Goal: Task Accomplishment & Management: Complete application form

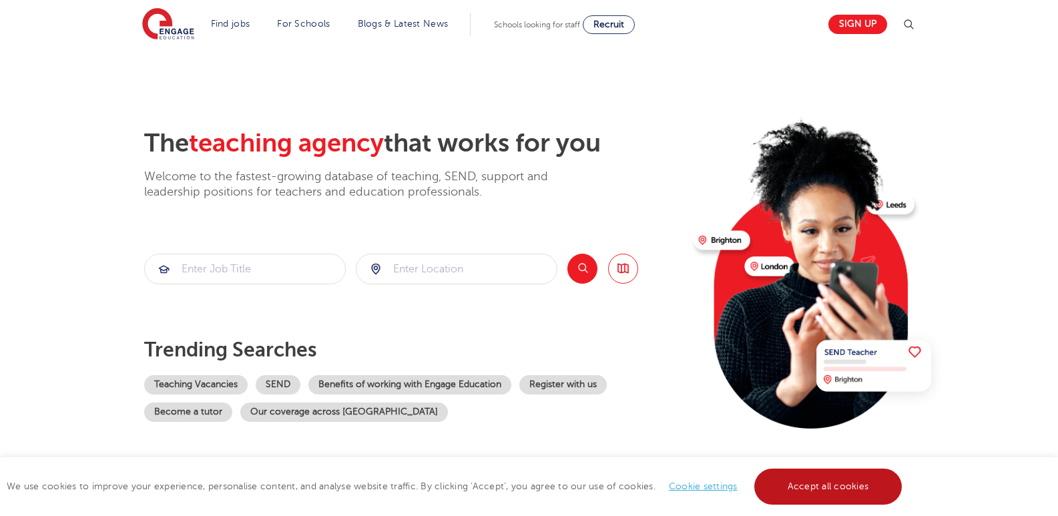
click at [838, 485] on link "Accept all cookies" at bounding box center [828, 487] width 148 height 36
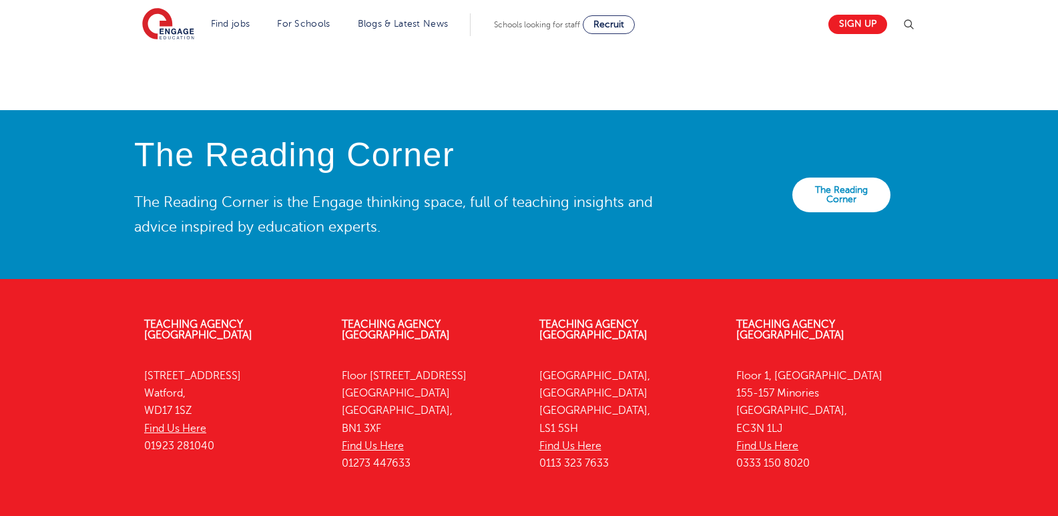
scroll to position [3004, 0]
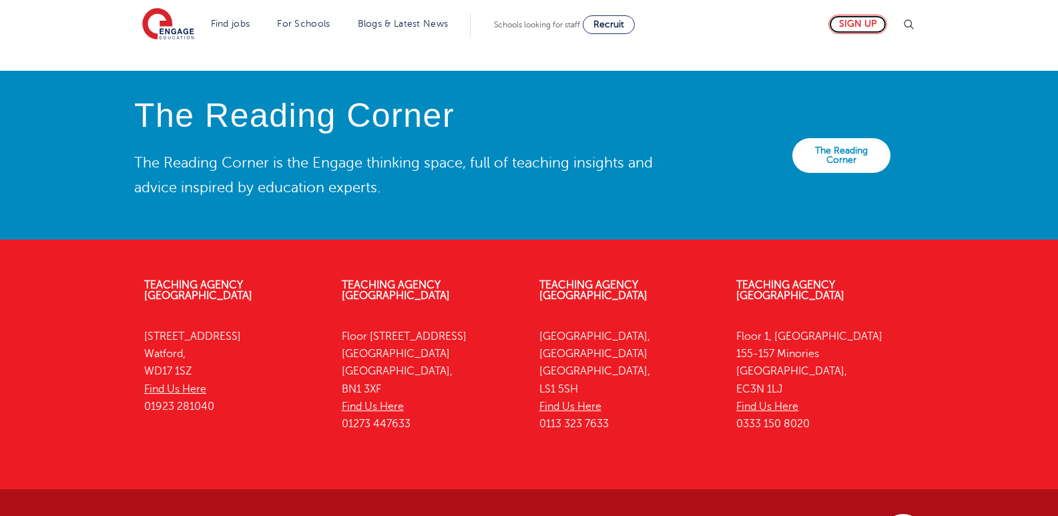
click at [864, 26] on link "Sign up" at bounding box center [857, 24] width 59 height 19
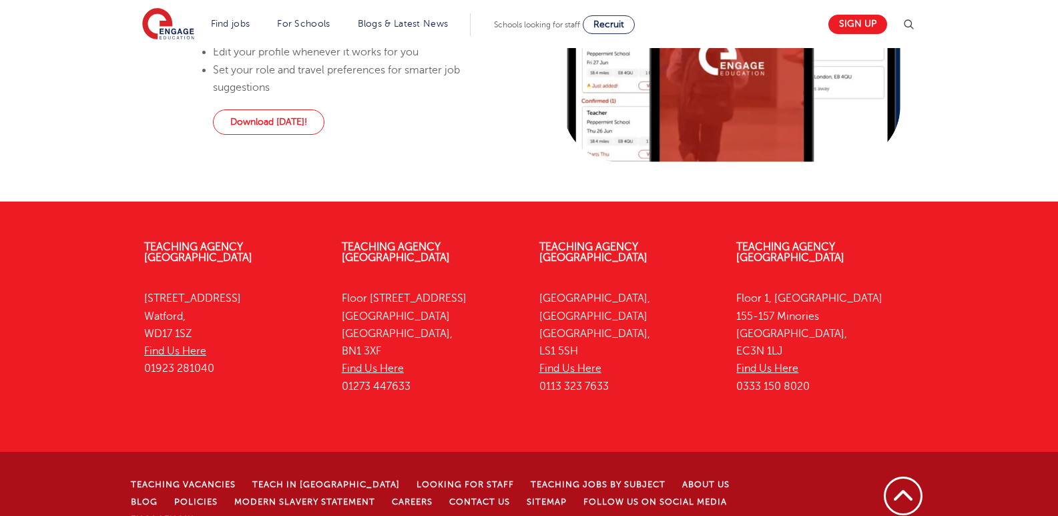
scroll to position [887, 0]
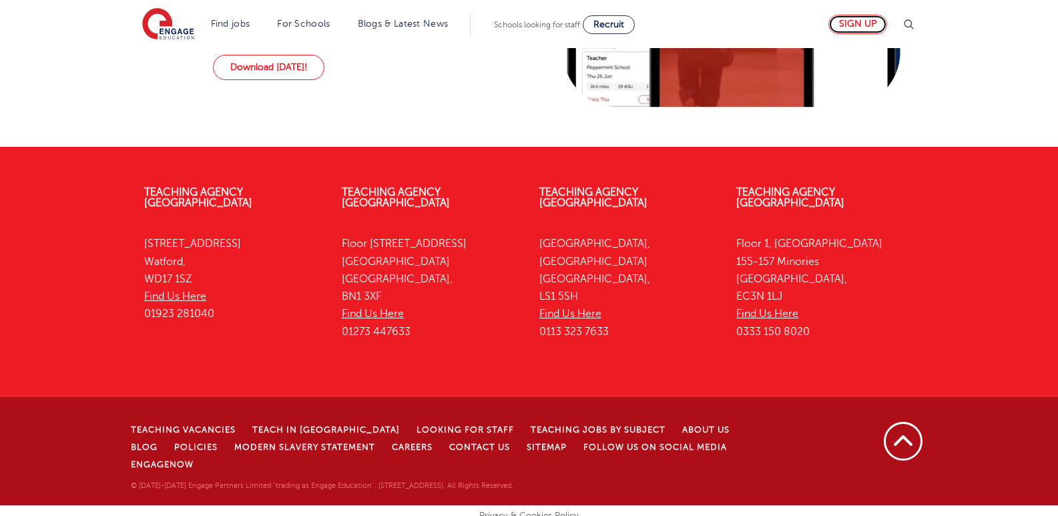
click at [859, 28] on link "Sign up" at bounding box center [857, 24] width 59 height 19
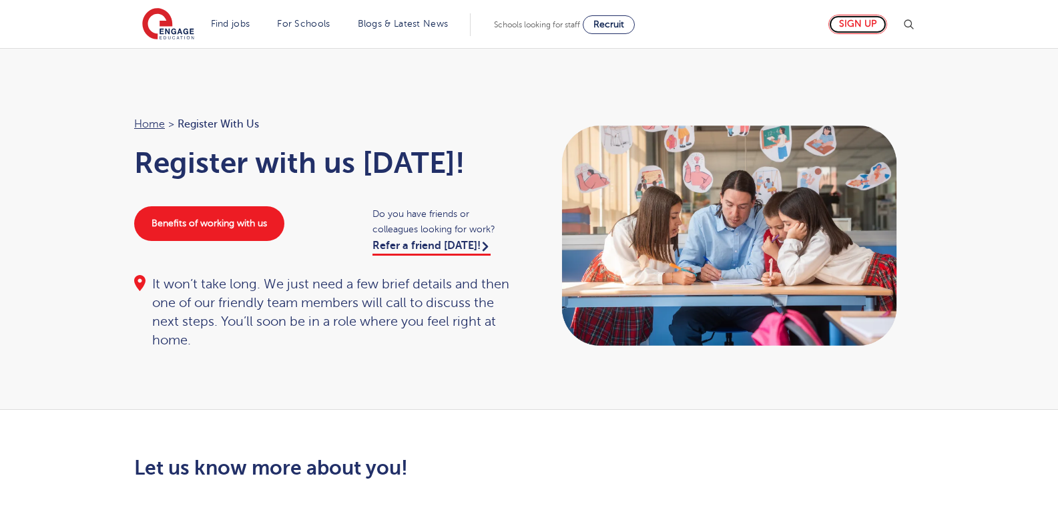
click at [871, 21] on link "Sign up" at bounding box center [857, 24] width 59 height 19
